Goal: Task Accomplishment & Management: Complete application form

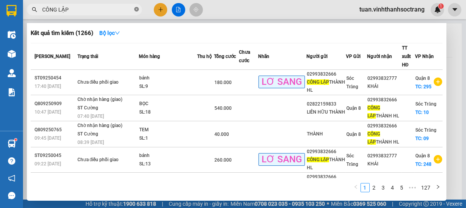
click at [135, 9] on icon "close-circle" at bounding box center [136, 9] width 5 height 5
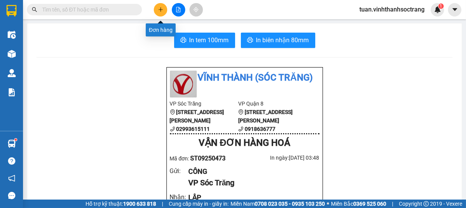
click at [161, 12] on icon "plus" at bounding box center [160, 9] width 5 height 5
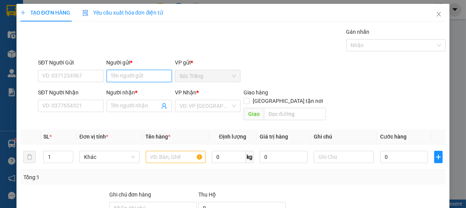
click at [133, 80] on input "Người gửi *" at bounding box center [140, 76] width 66 height 12
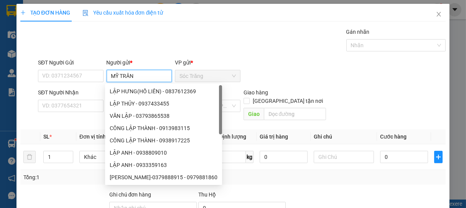
type input "MỸ TRÂN 2"
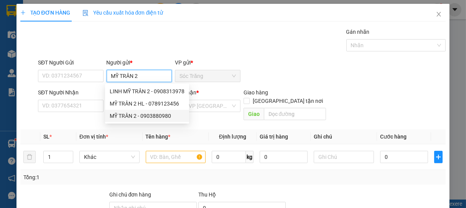
click at [128, 117] on div "MỸ TRÂN 2 - 0903880980" at bounding box center [147, 116] width 75 height 8
type input "0903880980"
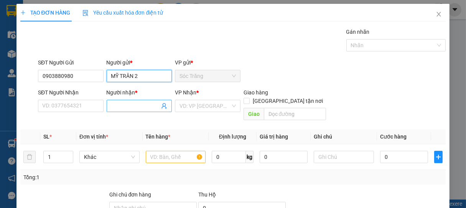
type input "MỸ TRÂN 2"
click at [121, 105] on input "Người nhận *" at bounding box center [135, 106] width 49 height 8
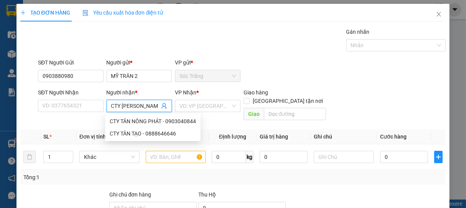
type input "CTY [PERSON_NAME]"
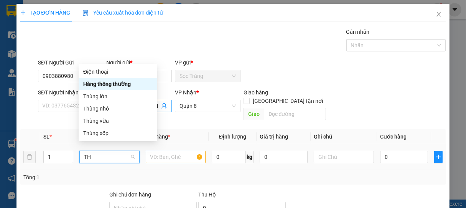
type input "T"
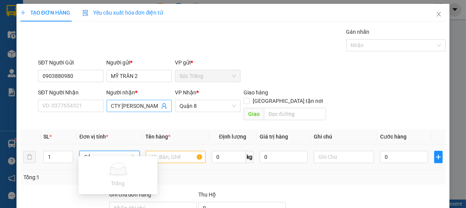
type input "C"
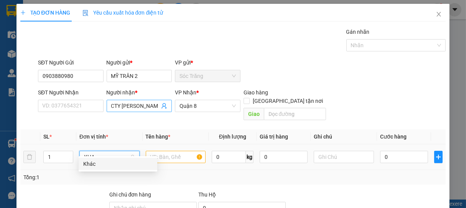
type input "KHAC"
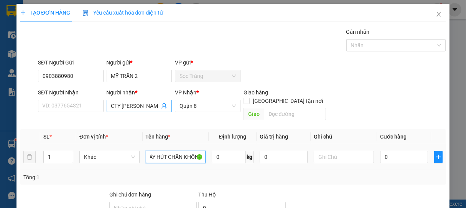
scroll to position [0, 9]
type input "MÁY HÚT CHÂN KHÔNG"
type input "150"
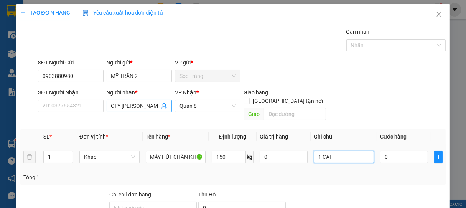
type input "1 CÁI"
type input "3"
type input "30"
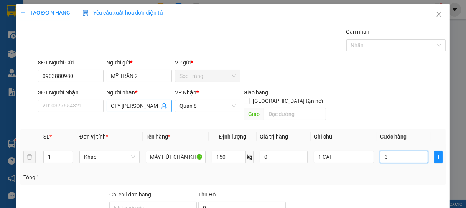
type input "30"
type input "300"
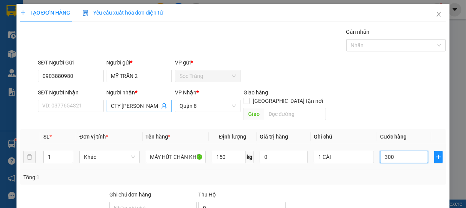
type input "3.000"
type input "30.000"
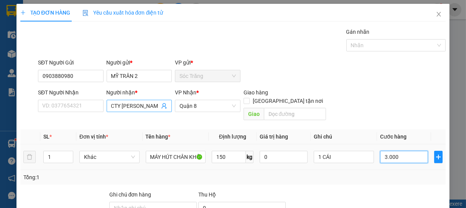
type input "30.000"
type input "300.000"
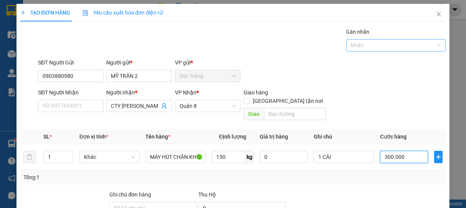
click at [363, 41] on div at bounding box center [392, 45] width 88 height 9
type input "300.000"
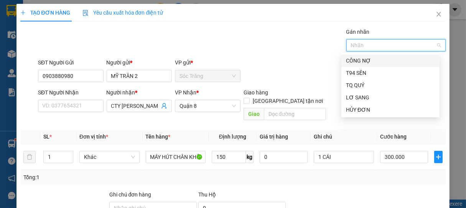
click at [374, 61] on div "CÔNG NỢ" at bounding box center [390, 60] width 89 height 8
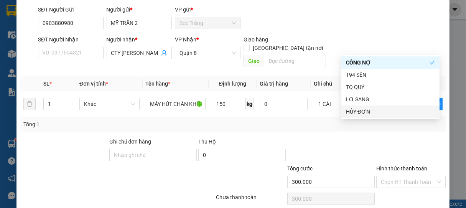
scroll to position [77, 0]
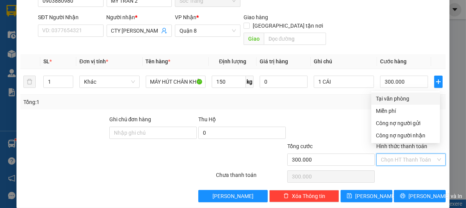
click at [401, 154] on input "Hình thức thanh toán" at bounding box center [408, 160] width 55 height 12
click at [396, 122] on div "Công nợ người gửi" at bounding box center [405, 123] width 59 height 8
type input "0"
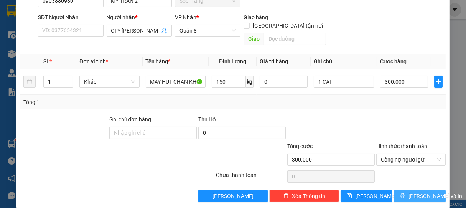
click at [419, 192] on span "[PERSON_NAME] và In" at bounding box center [436, 196] width 54 height 8
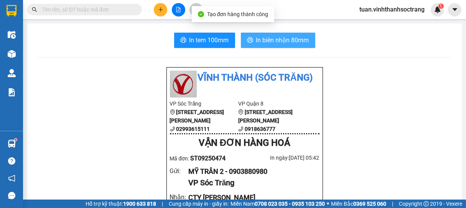
click at [275, 44] on span "In biên nhận 80mm" at bounding box center [282, 40] width 53 height 10
click at [282, 43] on span "In biên nhận 80mm" at bounding box center [282, 40] width 53 height 10
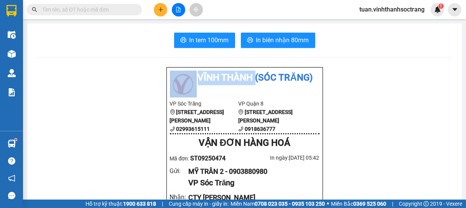
drag, startPoint x: 258, startPoint y: 58, endPoint x: 137, endPoint y: 81, distance: 123.0
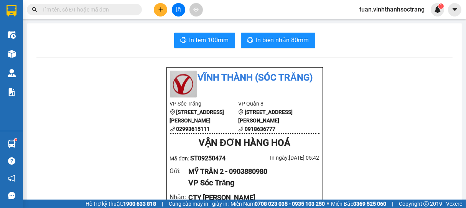
click at [162, 13] on button at bounding box center [160, 9] width 13 height 13
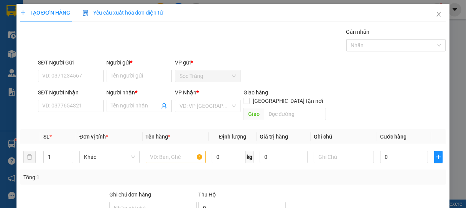
click at [218, 0] on div "TẠO ĐƠN HÀNG Yêu cầu xuất hóa đơn điện tử Transit Pickup Surcharge Ids Transit …" at bounding box center [233, 104] width 466 height 208
click at [238, 173] on div "Tổng: 1" at bounding box center [233, 177] width 420 height 8
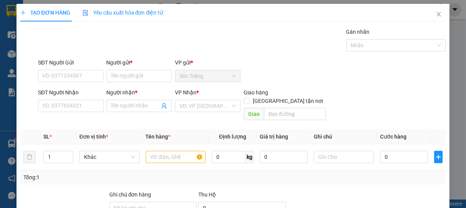
click at [238, 173] on div "Tổng: 1" at bounding box center [233, 177] width 420 height 8
click at [150, 76] on input "Người gửi *" at bounding box center [140, 76] width 66 height 12
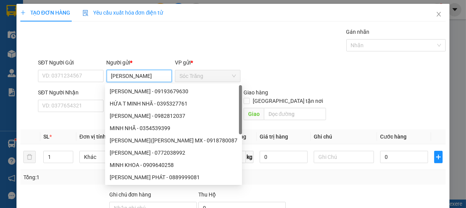
type input "[PERSON_NAME]"
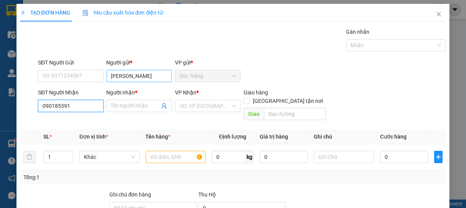
type input "0901853911"
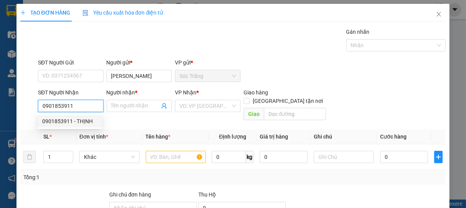
click at [81, 122] on div "0901853911 - THỊNH" at bounding box center [69, 121] width 55 height 8
type input "THỊNH"
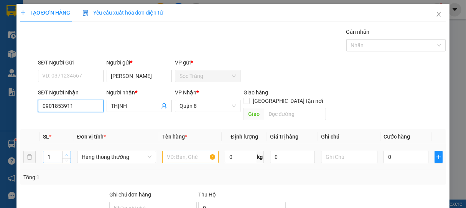
type input "0901853911"
click at [64, 153] on span "up" at bounding box center [66, 155] width 5 height 5
type input "4"
click at [64, 153] on span "up" at bounding box center [66, 155] width 5 height 5
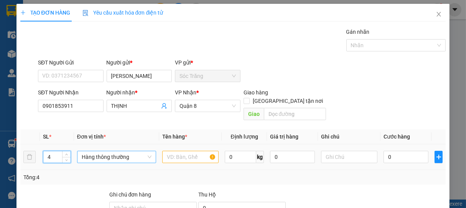
click at [109, 151] on span "Hàng thông thường" at bounding box center [117, 157] width 70 height 12
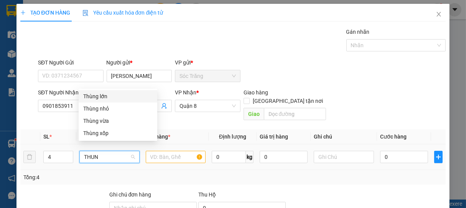
type input "THUNG"
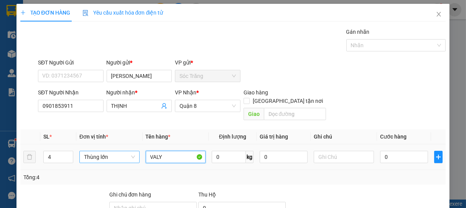
type input "VALY"
type input "100"
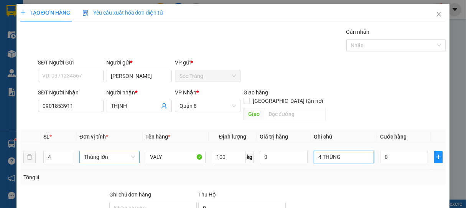
type input "4 THÙNG"
type input "1"
type input "12"
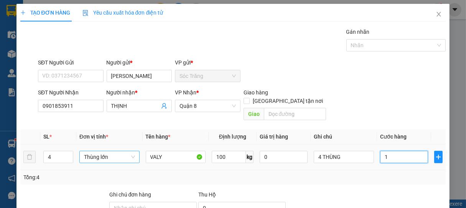
type input "12"
type input "120"
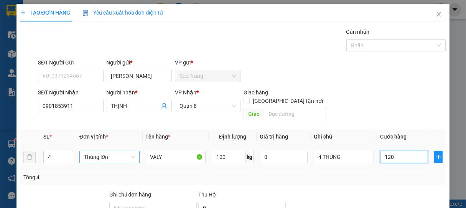
type input "1.200"
type input "12.000"
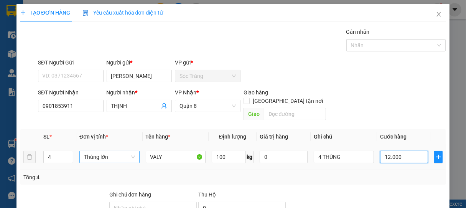
type input "12.000"
type input "120.000"
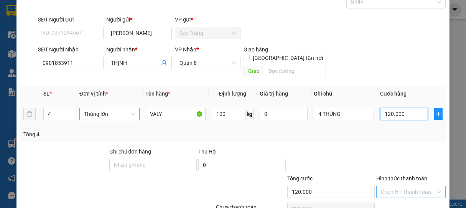
scroll to position [75, 0]
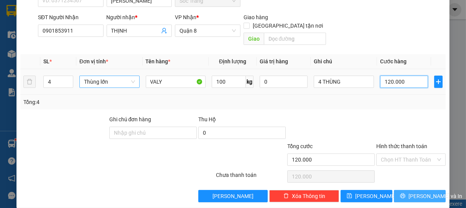
type input "120.000"
click at [426, 192] on span "[PERSON_NAME] và In" at bounding box center [436, 196] width 54 height 8
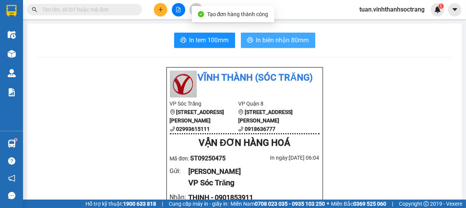
click at [272, 41] on span "In biên nhận 80mm" at bounding box center [282, 40] width 53 height 10
click at [286, 42] on span "In biên nhận 80mm" at bounding box center [282, 40] width 53 height 10
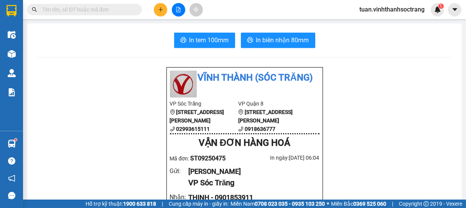
click at [245, 71] on li "Vĩnh Thành (Sóc Trăng)" at bounding box center [245, 78] width 150 height 15
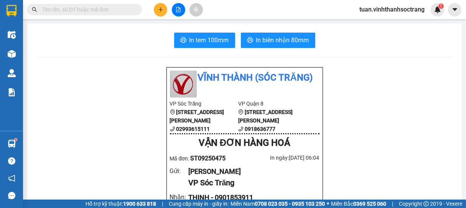
click at [159, 11] on icon "plus" at bounding box center [160, 9] width 5 height 5
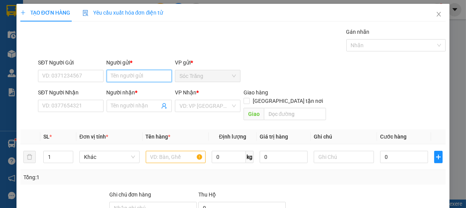
click at [118, 73] on input "Người gửi *" at bounding box center [140, 76] width 66 height 12
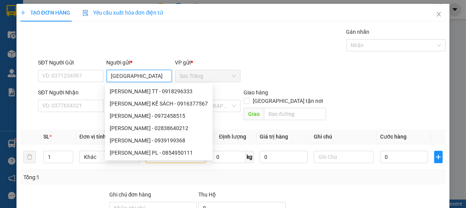
type input "[GEOGRAPHIC_DATA]"
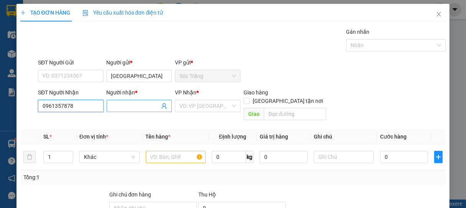
type input "0961357878"
click at [130, 105] on input "Người nhận *" at bounding box center [135, 106] width 49 height 8
type input "KHÁNH"
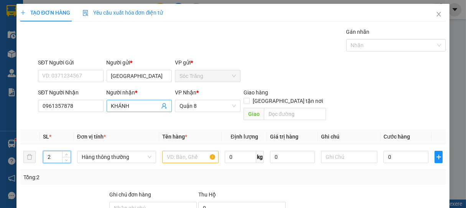
type input "2"
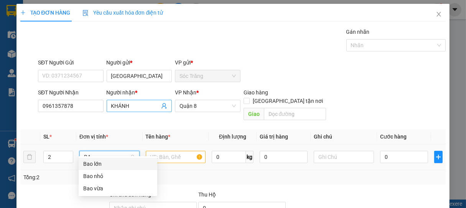
type input "BAO"
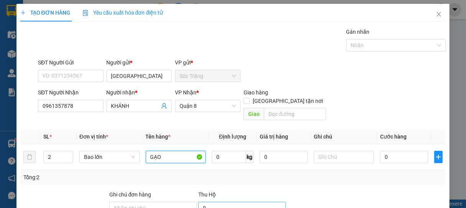
type input "GẠO"
type input "50"
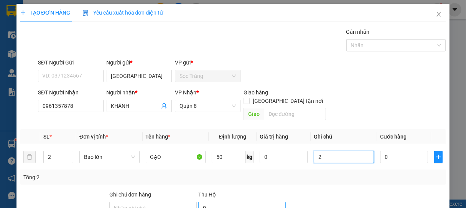
type input "2"
type input "2 BAO"
type input "4"
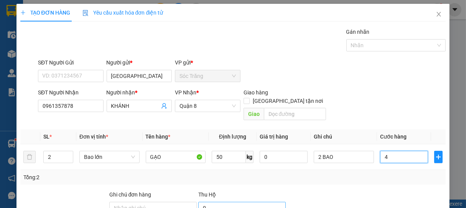
type input "40"
type input "400"
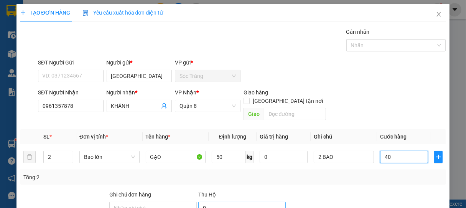
type input "400"
type input "4.000"
type input "40.000"
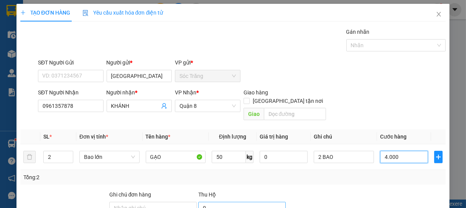
type input "40.000"
click at [125, 151] on span "Bao lớn" at bounding box center [109, 157] width 51 height 12
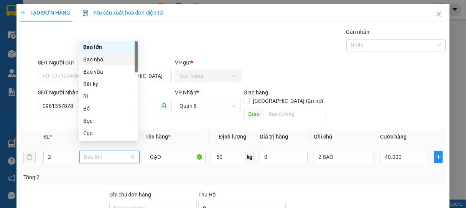
click at [103, 61] on div "Bao nhỏ" at bounding box center [108, 59] width 50 height 8
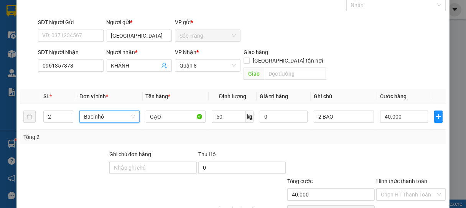
scroll to position [75, 0]
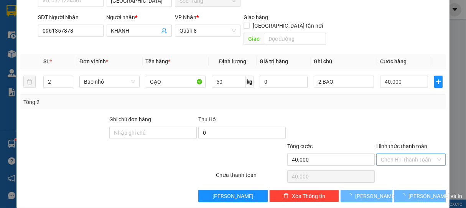
click at [400, 154] on input "Hình thức thanh toán" at bounding box center [408, 160] width 55 height 12
type input "0"
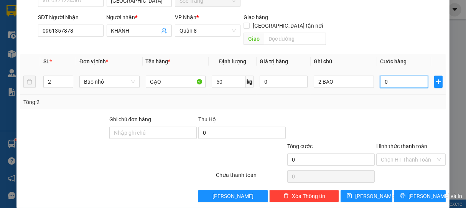
click at [397, 76] on input "0" at bounding box center [404, 82] width 48 height 12
type input "4"
type input "40"
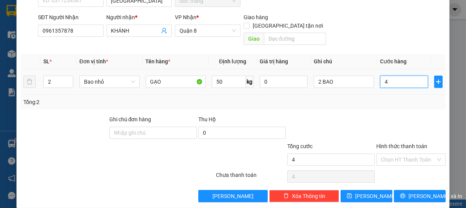
type input "40"
type input "400"
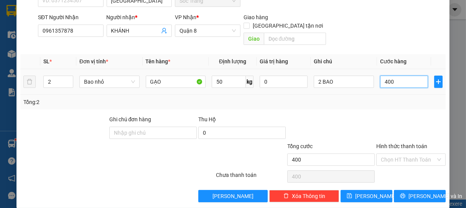
type input "4.000"
type input "40.000"
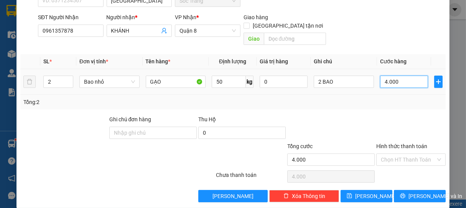
type input "40.000"
click at [398, 155] on input "Hình thức thanh toán" at bounding box center [408, 160] width 55 height 12
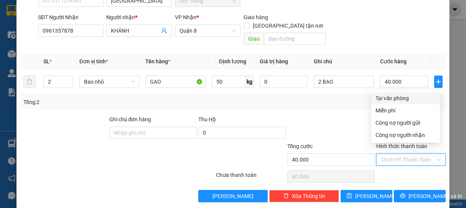
click at [397, 102] on div "Tại văn phòng" at bounding box center [405, 98] width 59 height 8
type input "0"
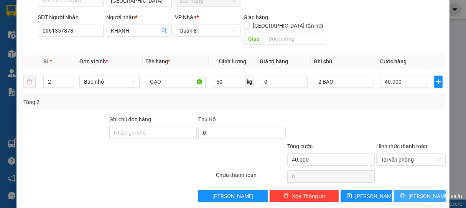
click at [412, 192] on button "[PERSON_NAME] và In" at bounding box center [420, 196] width 52 height 12
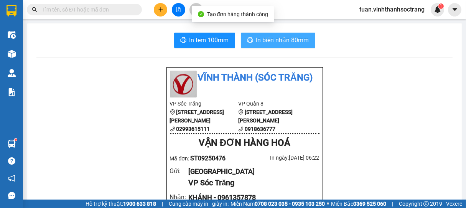
click at [277, 40] on span "In biên nhận 80mm" at bounding box center [282, 40] width 53 height 10
click at [272, 42] on span "In biên nhận 80mm" at bounding box center [282, 40] width 53 height 10
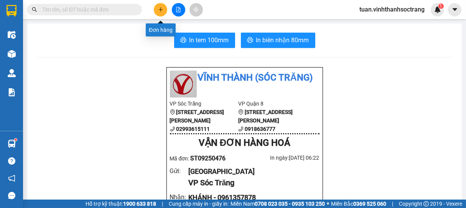
click at [157, 8] on button at bounding box center [160, 9] width 13 height 13
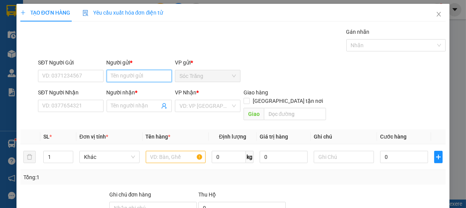
click at [136, 73] on input "Người gửi *" at bounding box center [140, 76] width 66 height 12
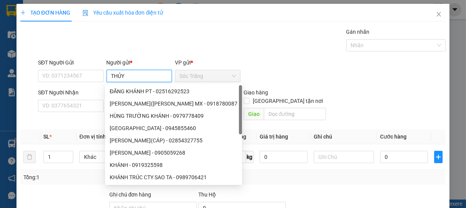
type input "THỦY"
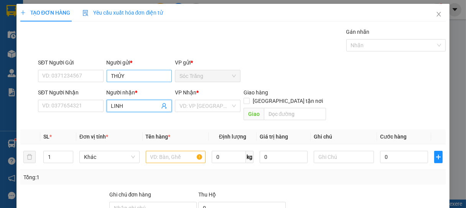
type input "LINH"
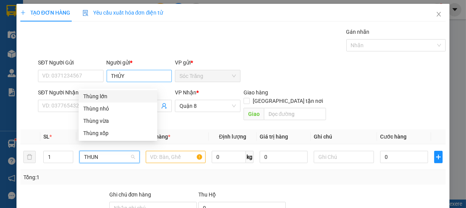
type input "THUNG"
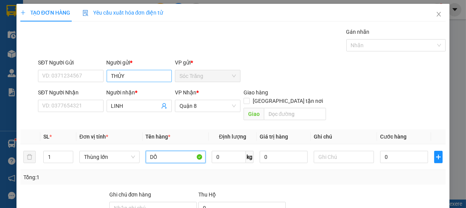
type input "D"
type input "ĐỒ DÙNG"
type input "10"
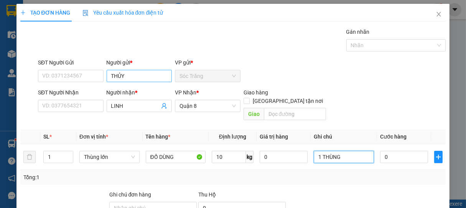
type input "1 THÙNG"
type input "3"
type input "30"
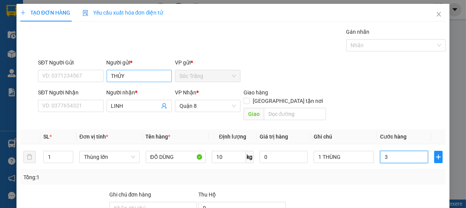
type input "30"
type input "300"
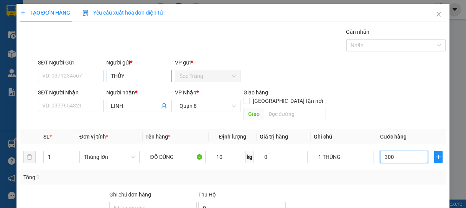
type input "3.000"
type input "30.000"
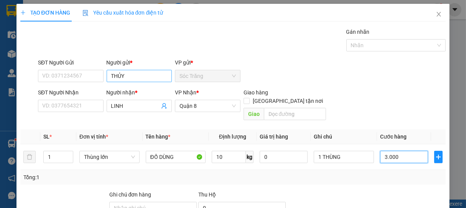
type input "30.000"
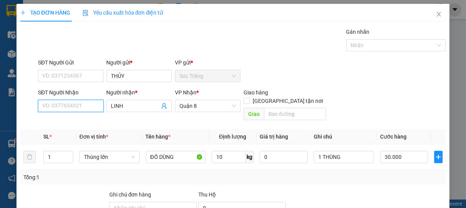
click at [61, 109] on input "SĐT Người Nhận" at bounding box center [71, 106] width 66 height 12
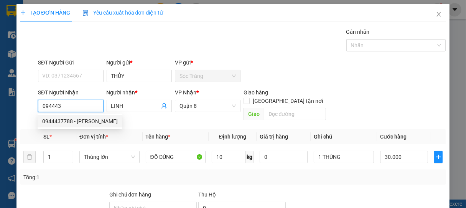
click at [86, 122] on div "0944437788 - [PERSON_NAME]" at bounding box center [80, 121] width 76 height 8
type input "0944437788"
type input "[PERSON_NAME]"
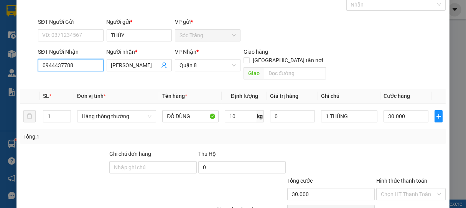
scroll to position [75, 0]
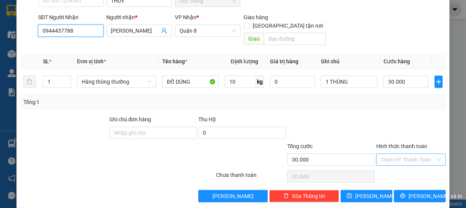
type input "0944437788"
click at [394, 154] on input "Hình thức thanh toán" at bounding box center [408, 160] width 55 height 12
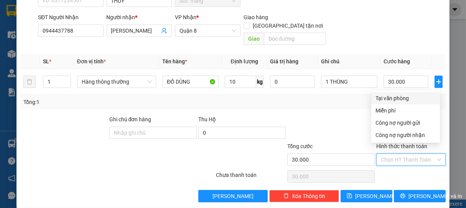
click at [401, 103] on div "Tại văn phòng" at bounding box center [405, 98] width 69 height 12
type input "0"
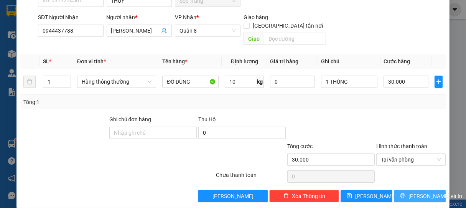
click at [414, 192] on span "[PERSON_NAME] và In" at bounding box center [436, 196] width 54 height 8
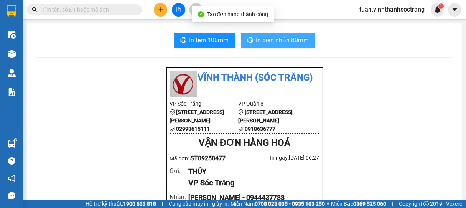
click at [267, 44] on span "In biên nhận 80mm" at bounding box center [282, 40] width 53 height 10
click at [270, 37] on span "In biên nhận 80mm" at bounding box center [282, 40] width 53 height 10
